Goal: Transaction & Acquisition: Obtain resource

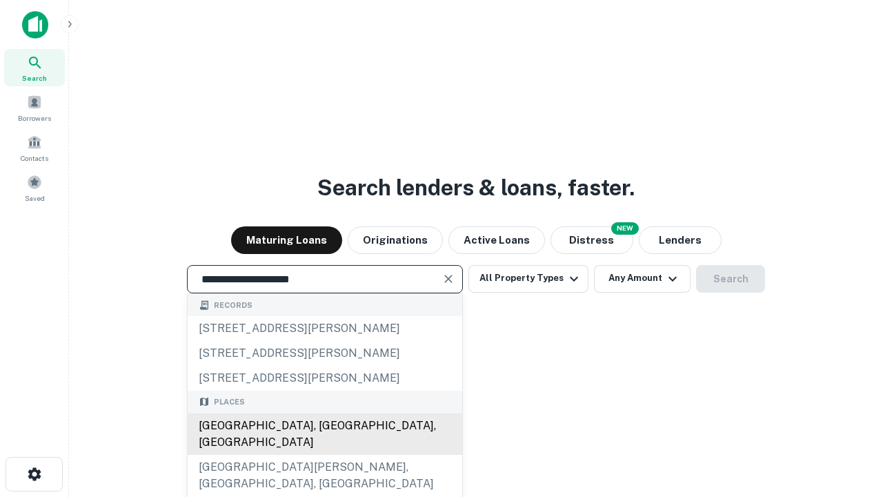
click at [324, 455] on div "[GEOGRAPHIC_DATA], [GEOGRAPHIC_DATA], [GEOGRAPHIC_DATA]" at bounding box center [325, 433] width 275 height 41
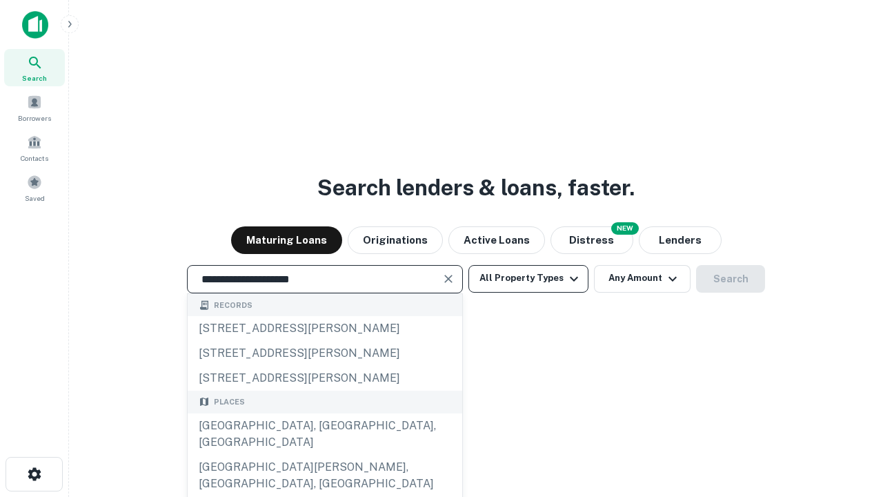
type input "**********"
click at [528, 278] on button "All Property Types" at bounding box center [528, 279] width 120 height 28
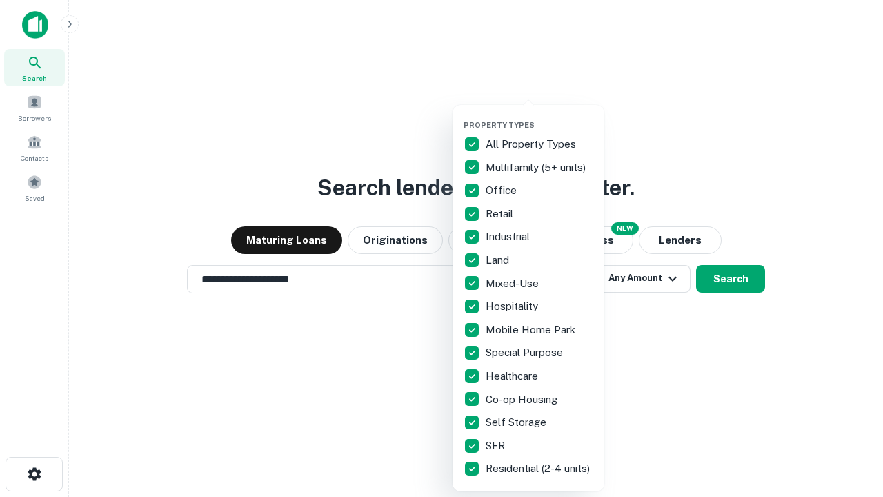
click at [539, 116] on button "button" at bounding box center [540, 116] width 152 height 1
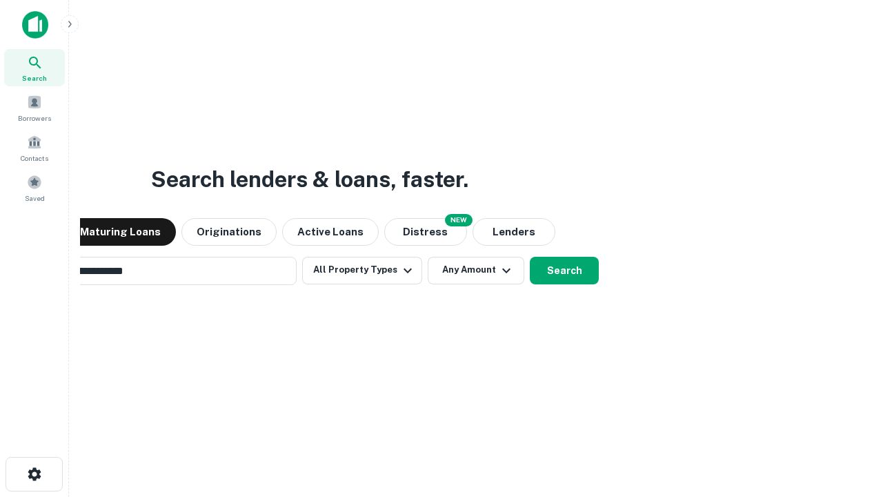
scroll to position [21, 0]
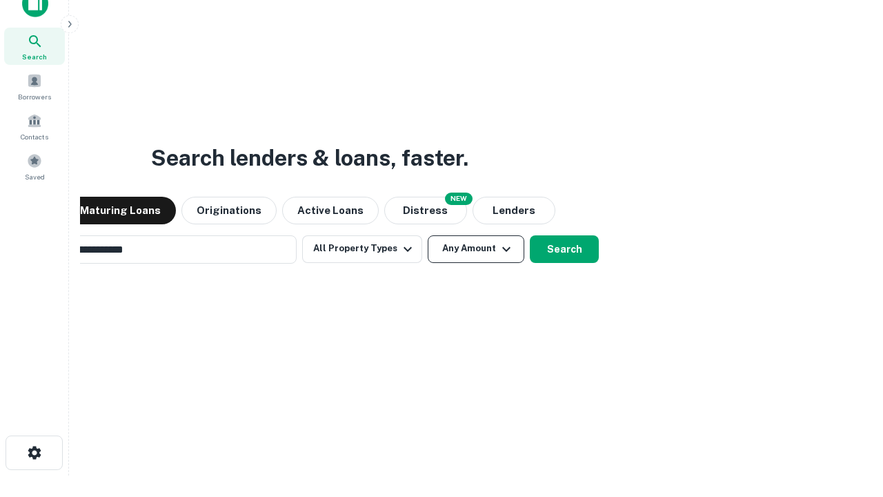
click at [428, 235] on button "Any Amount" at bounding box center [476, 249] width 97 height 28
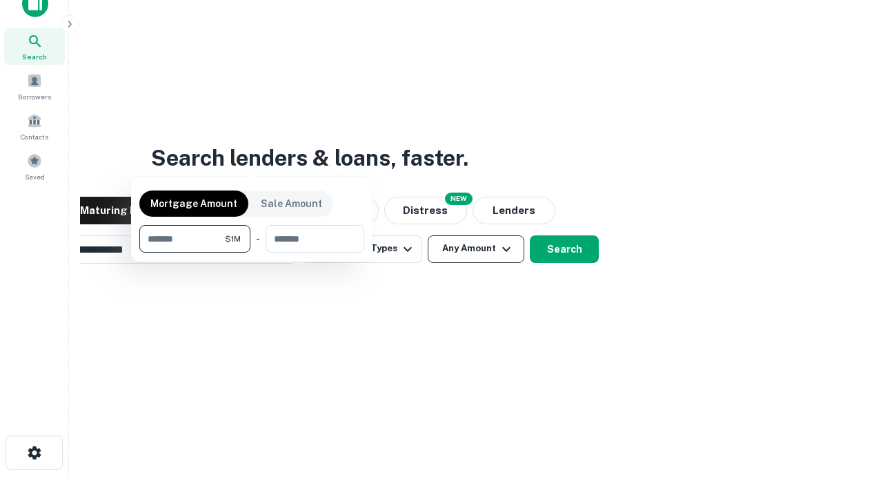
scroll to position [22, 0]
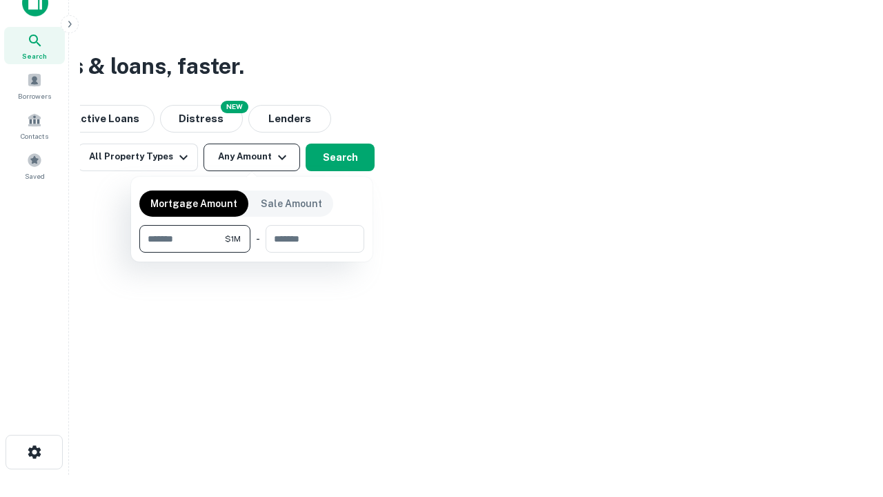
type input "*******"
click at [252, 252] on button "button" at bounding box center [251, 252] width 225 height 1
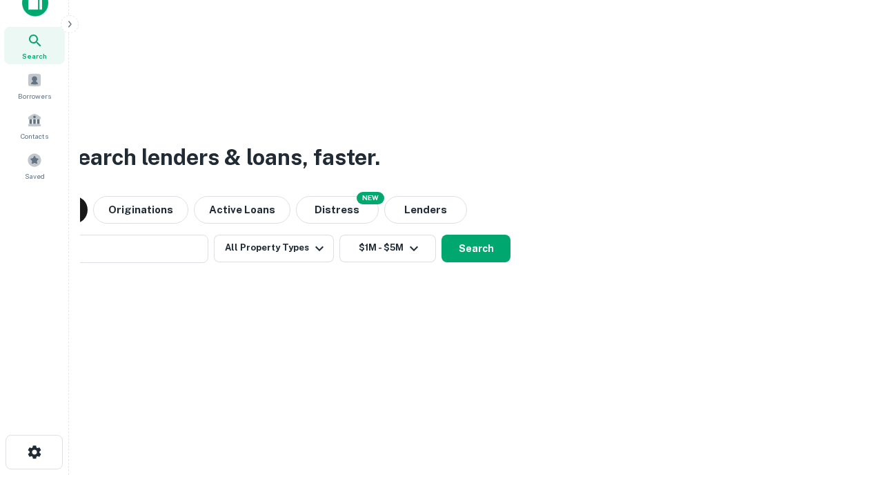
scroll to position [21, 0]
click at [441, 235] on button "Search" at bounding box center [475, 249] width 69 height 28
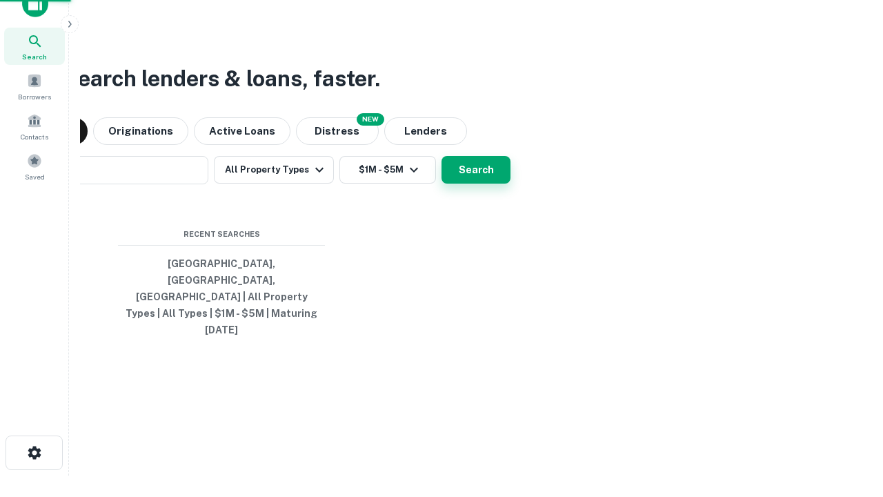
scroll to position [22, 0]
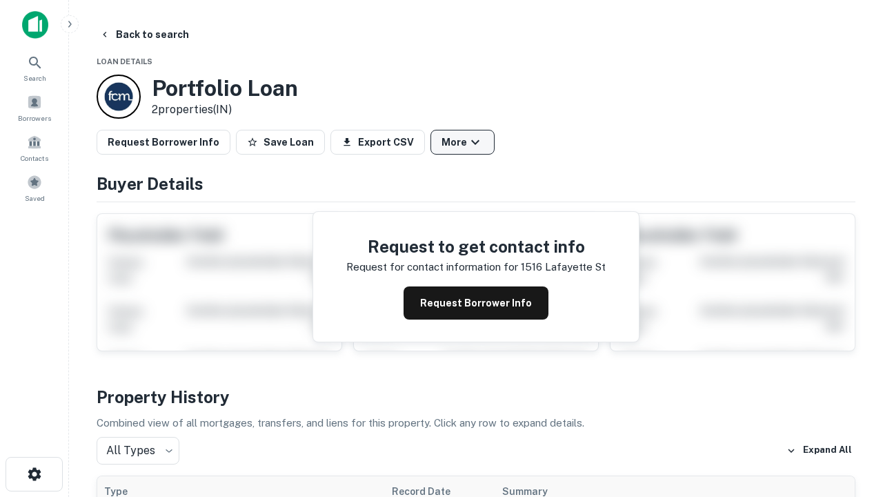
click at [462, 142] on button "More" at bounding box center [462, 142] width 64 height 25
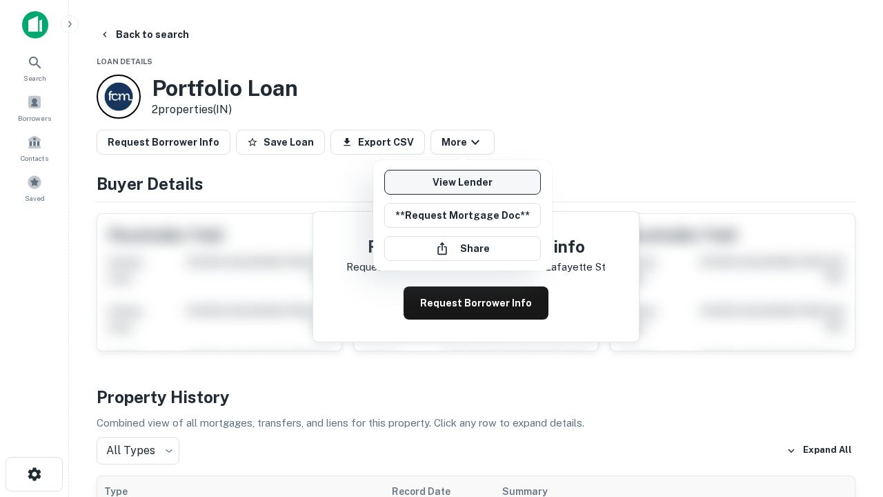
click at [462, 182] on link "View Lender" at bounding box center [462, 182] width 157 height 25
